Goal: Check status: Check status

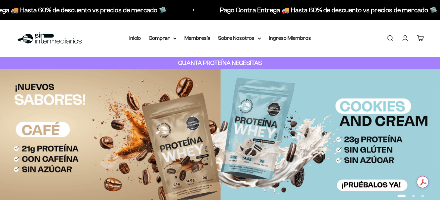
click at [405, 38] on link "Iniciar sesión" at bounding box center [405, 37] width 7 height 7
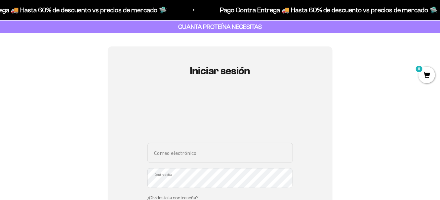
scroll to position [66, 0]
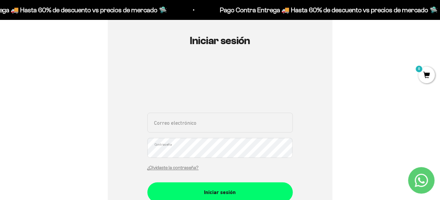
click at [179, 135] on div "Correo electrónico Contraseña ¿Olvidaste la contraseña?" at bounding box center [221, 143] width 146 height 62
click at [181, 127] on input "Correo electrónico" at bounding box center [221, 122] width 146 height 20
type input "[EMAIL_ADDRESS][DOMAIN_NAME]"
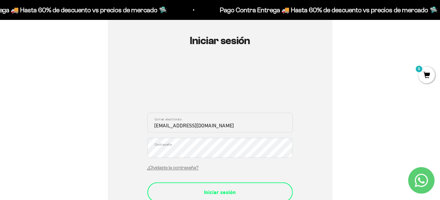
click at [209, 191] on div "Iniciar sesión" at bounding box center [220, 192] width 119 height 9
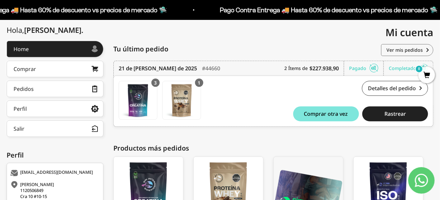
scroll to position [51, 0]
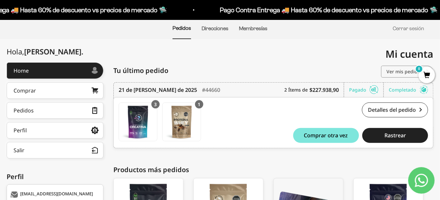
click at [401, 71] on link "Ver mis pedidos" at bounding box center [407, 72] width 52 height 12
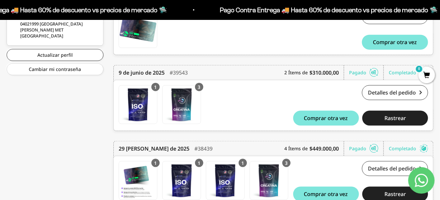
scroll to position [289, 0]
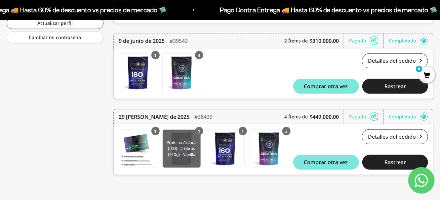
click at [190, 156] on img at bounding box center [182, 148] width 38 height 38
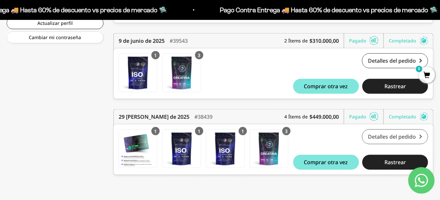
click at [381, 137] on link "Detalles del pedido" at bounding box center [395, 136] width 66 height 15
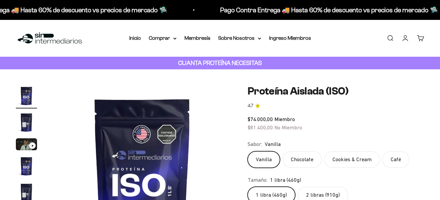
scroll to position [66, 0]
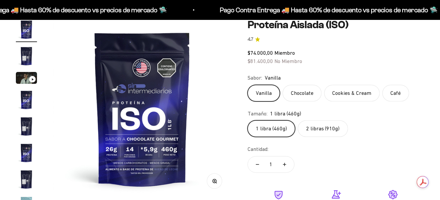
click at [334, 132] on label "2 libras (910g)" at bounding box center [323, 128] width 50 height 17
click at [248, 120] on input "2 libras (910g)" at bounding box center [247, 120] width 0 height 0
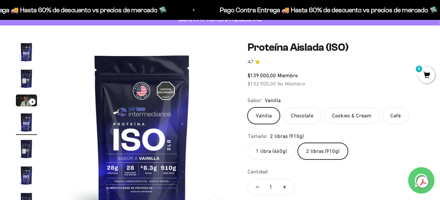
scroll to position [33, 0]
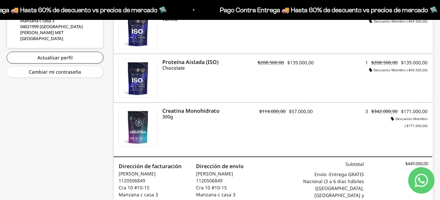
scroll to position [265, 0]
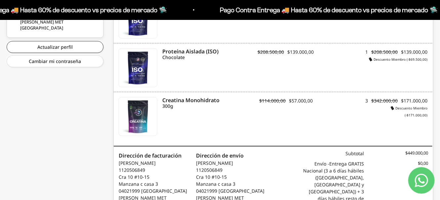
drag, startPoint x: 339, startPoint y: 187, endPoint x: 344, endPoint y: 179, distance: 9.5
click at [339, 186] on div "Envío - Entrega GRATIS Nacional (3 a 6 días hábiles ([GEOGRAPHIC_DATA], [GEOGRA…" at bounding box center [333, 188] width 64 height 56
click at [16, 138] on div "[PERSON_NAME] . Home Comprar Pedidos Perfil Información personal Direcciones gu…" at bounding box center [55, 50] width 97 height 403
